Goal: Task Accomplishment & Management: Complete application form

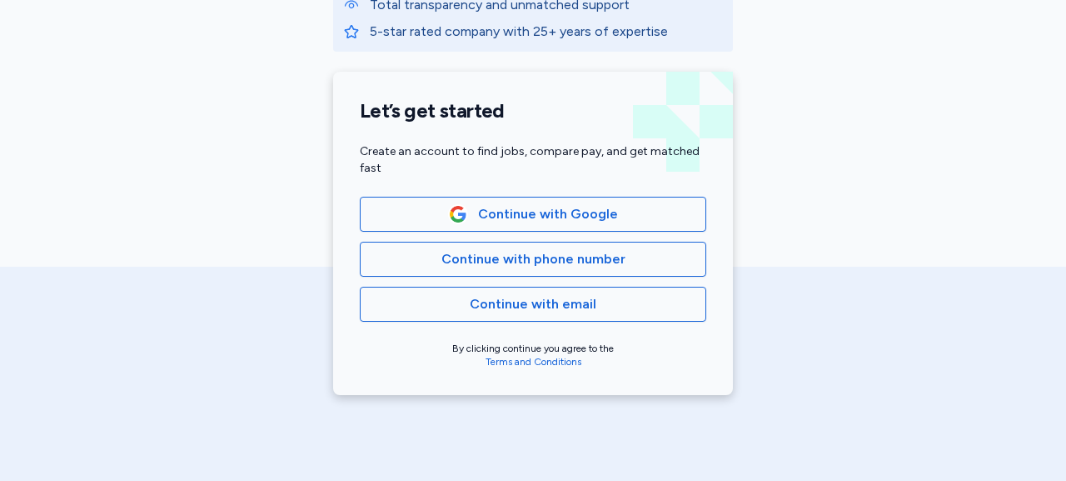
scroll to position [344, 0]
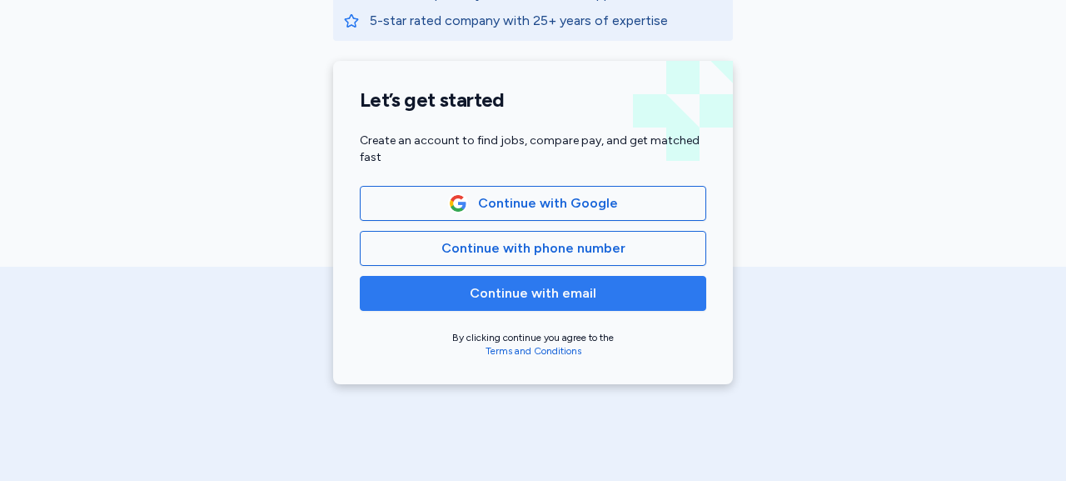
click at [556, 294] on span "Continue with email" at bounding box center [533, 293] width 127 height 20
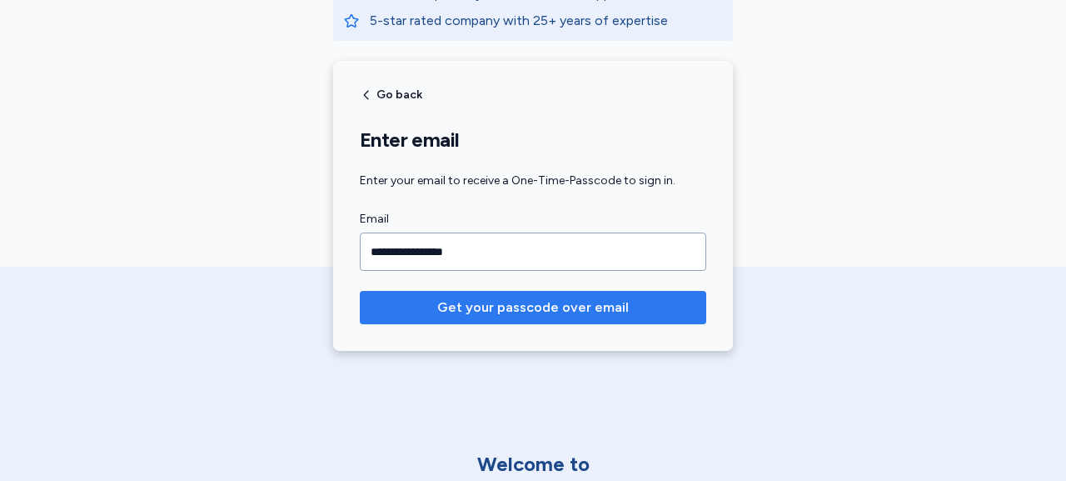
type input "**********"
click at [552, 304] on span "Get your passcode over email" at bounding box center [533, 307] width 192 height 20
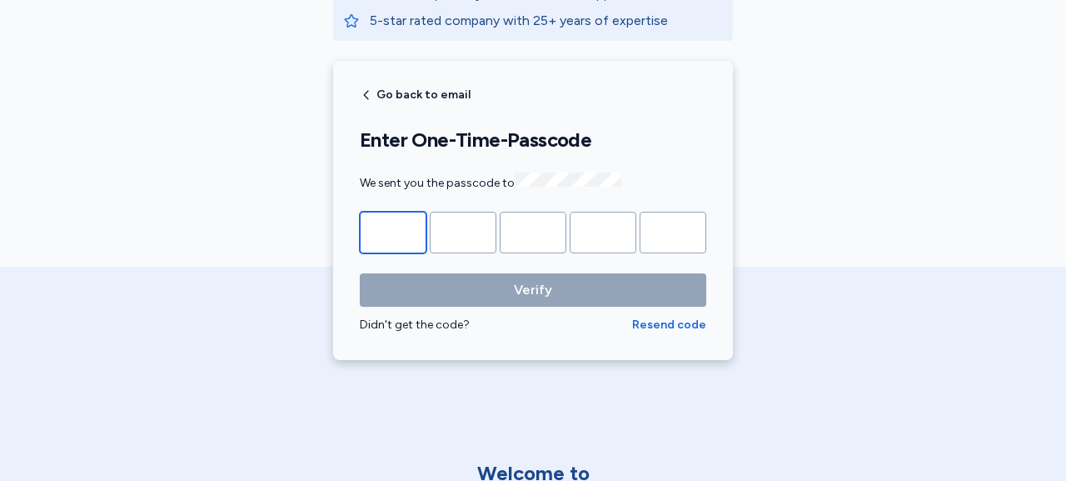
type input "*"
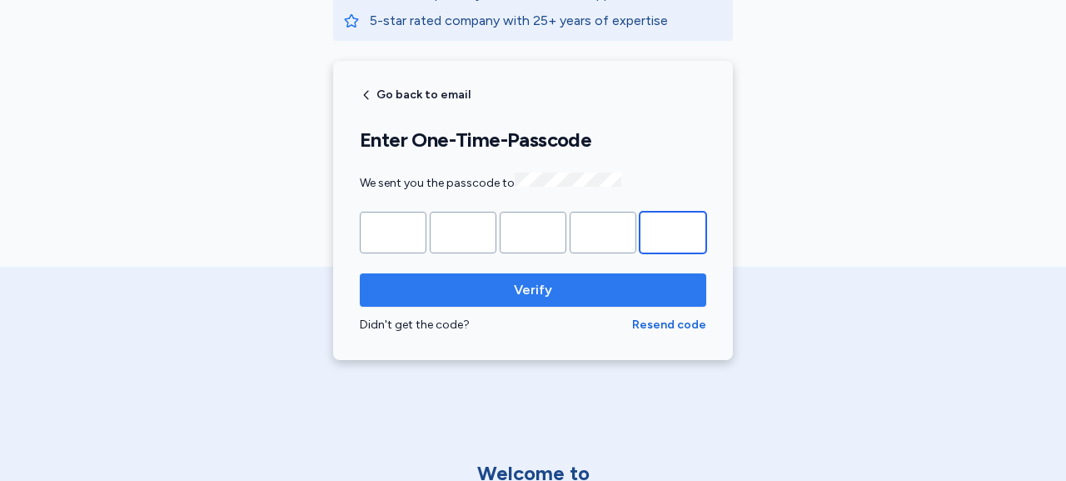
type input "*"
click at [530, 291] on span "Verify" at bounding box center [533, 290] width 38 height 20
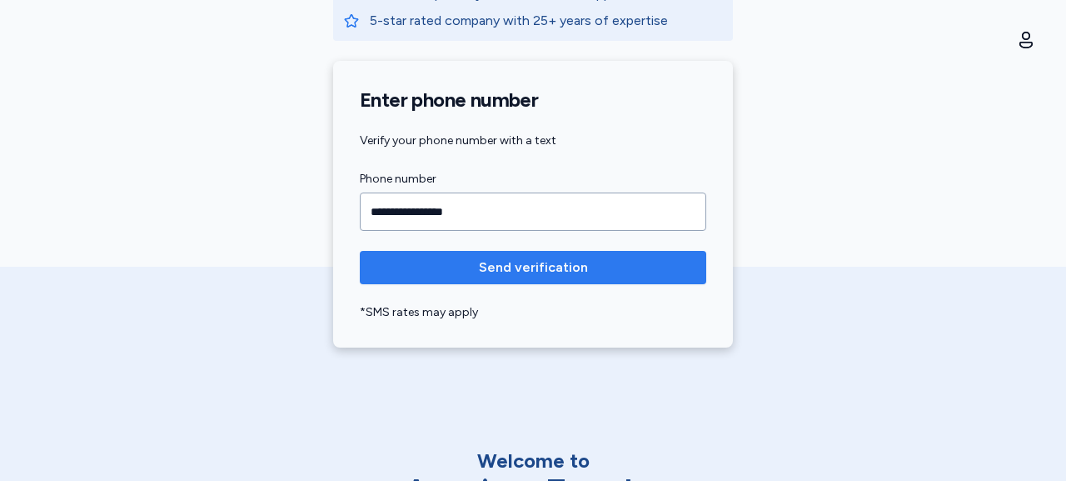
type input "**********"
click at [533, 261] on span "Send verification" at bounding box center [533, 267] width 109 height 20
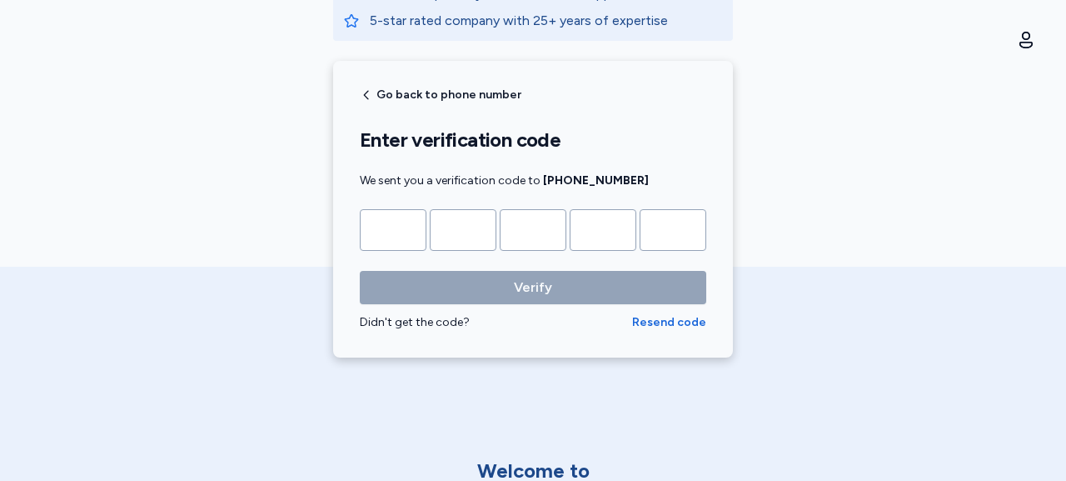
type input "*"
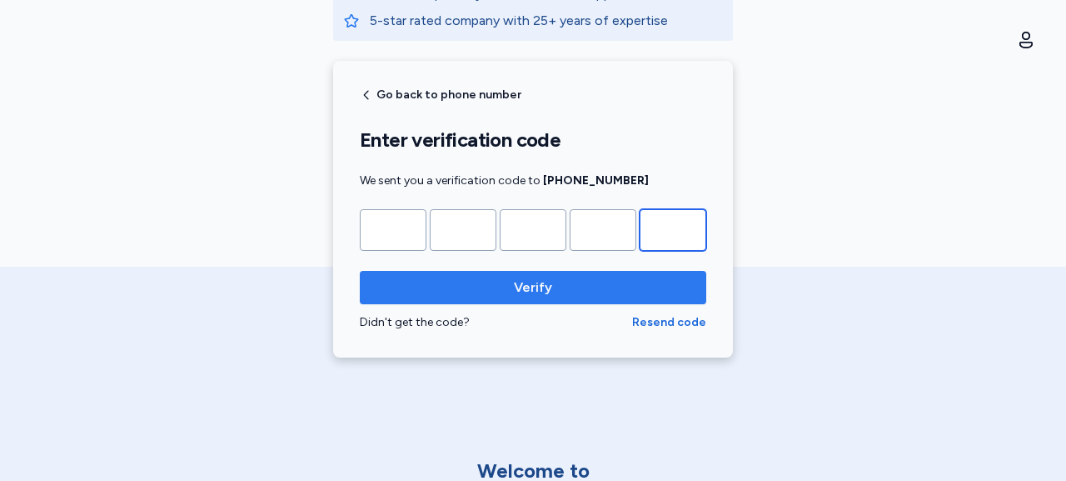
type input "*"
click at [552, 287] on span "Verify" at bounding box center [533, 287] width 320 height 20
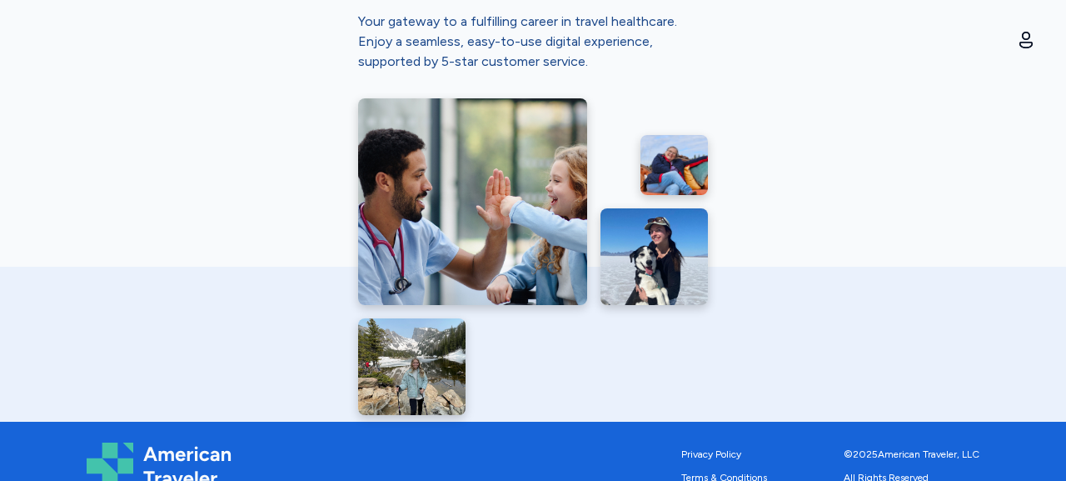
scroll to position [895, 0]
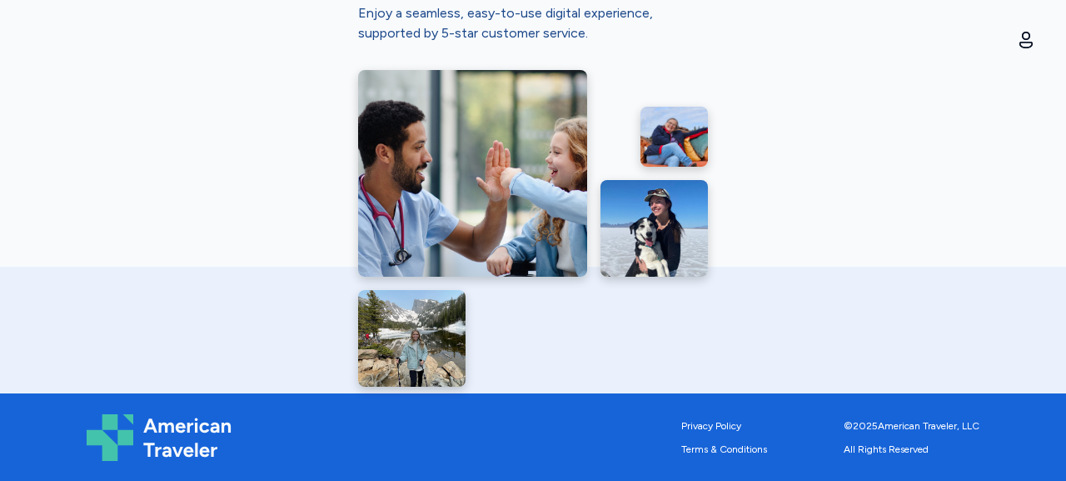
click at [1049, 23] on div "American Traveler Why thousands of professionals trust us Industry-leading pay …" at bounding box center [533, 240] width 1066 height 481
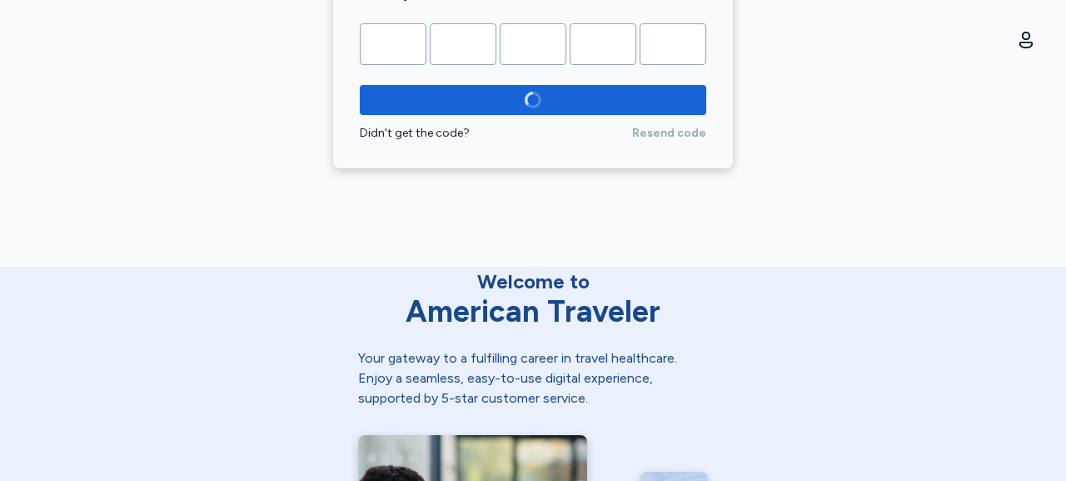
scroll to position [574, 0]
